Goal: Task Accomplishment & Management: Use online tool/utility

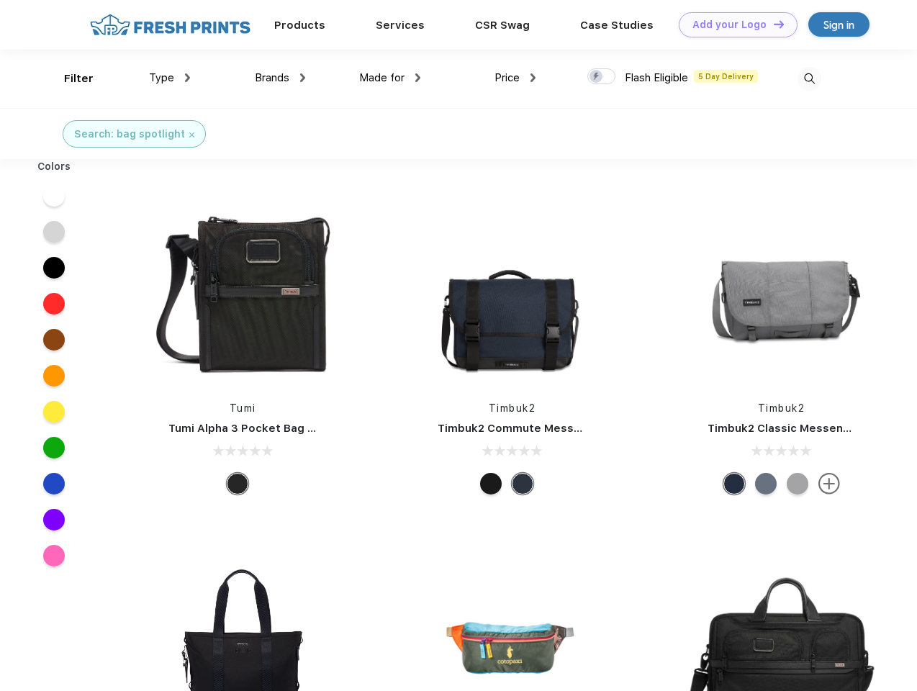
click at [733, 24] on link "Add your Logo Design Tool" at bounding box center [738, 24] width 119 height 25
click at [0, 0] on div "Design Tool" at bounding box center [0, 0] width 0 height 0
click at [773, 24] on link "Add your Logo Design Tool" at bounding box center [738, 24] width 119 height 25
click at [69, 78] on div "Filter" at bounding box center [79, 79] width 30 height 17
click at [170, 78] on span "Type" at bounding box center [161, 77] width 25 height 13
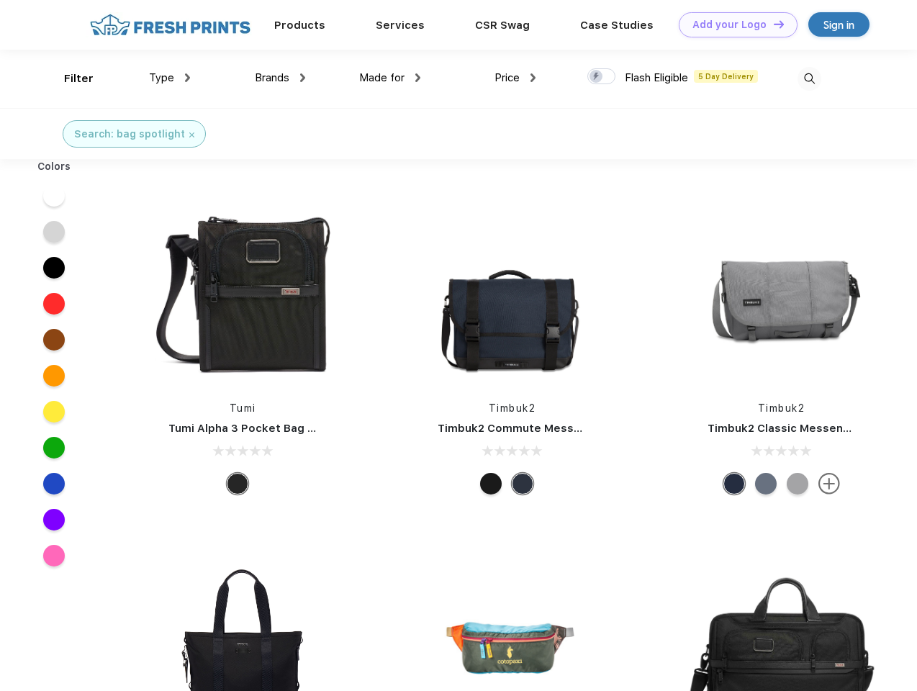
click at [280, 78] on span "Brands" at bounding box center [272, 77] width 35 height 13
click at [390, 78] on span "Made for" at bounding box center [381, 77] width 45 height 13
click at [516, 78] on span "Price" at bounding box center [507, 77] width 25 height 13
click at [602, 77] on div at bounding box center [602, 76] width 28 height 16
click at [597, 77] on input "checkbox" at bounding box center [592, 72] width 9 height 9
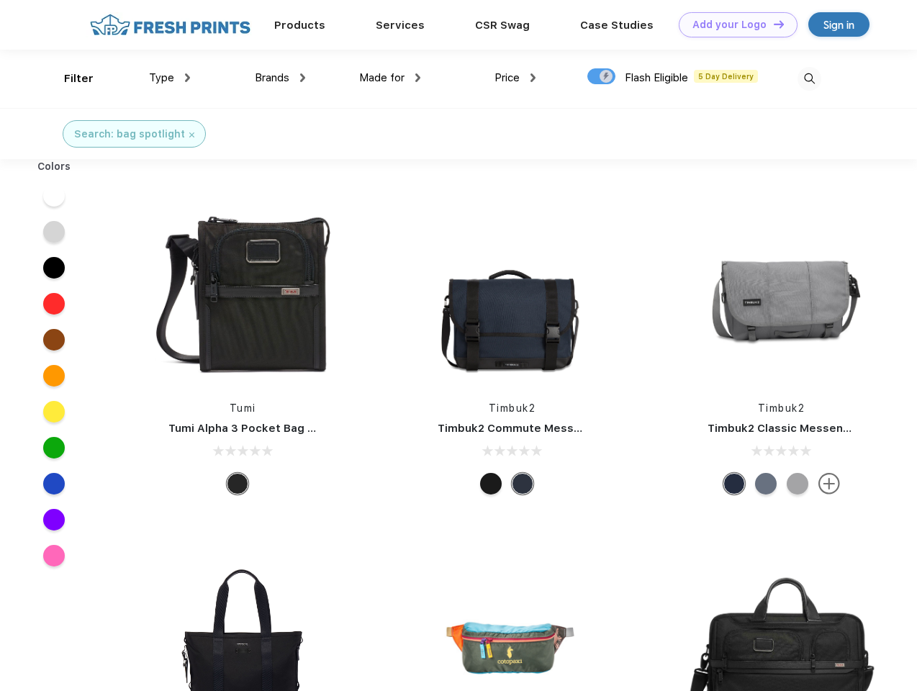
click at [809, 78] on img at bounding box center [810, 79] width 24 height 24
